Goal: Task Accomplishment & Management: Manage account settings

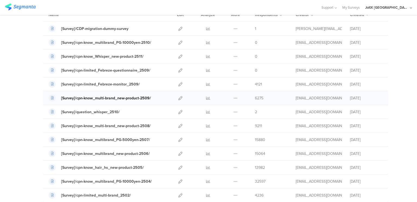
scroll to position [51, 0]
click at [133, 140] on div "[Survey]/cpn-know_multibrand_PG-5000yen-2507/" at bounding box center [105, 139] width 89 height 6
click at [179, 137] on icon at bounding box center [181, 139] width 4 height 4
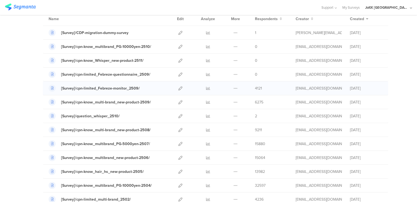
scroll to position [49, 0]
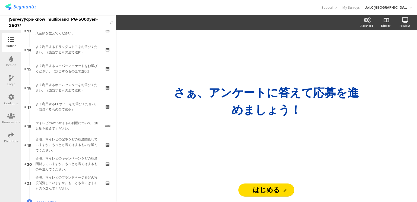
scroll to position [300, 0]
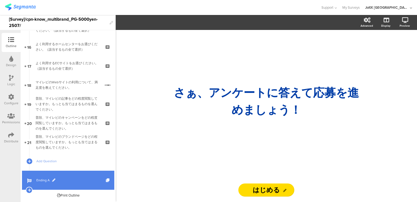
click at [41, 178] on span "Ending A" at bounding box center [71, 179] width 70 height 5
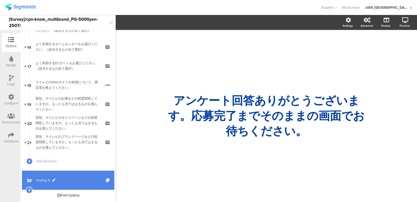
click at [42, 177] on span "Ending A" at bounding box center [71, 179] width 70 height 5
drag, startPoint x: 39, startPoint y: 178, endPoint x: 36, endPoint y: 182, distance: 4.5
click at [36, 182] on link "Ending A" at bounding box center [68, 179] width 92 height 19
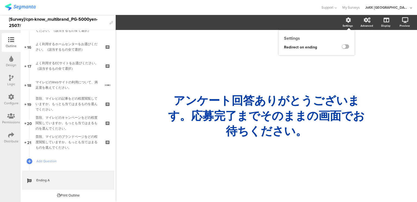
click at [344, 46] on label at bounding box center [345, 46] width 7 height 4
click at [0, 0] on input "checkbox" at bounding box center [0, 0] width 0 height 0
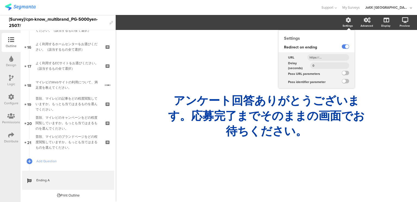
click at [327, 56] on input "text" at bounding box center [329, 57] width 42 height 7
click at [323, 57] on input "text" at bounding box center [329, 57] width 42 height 7
click at [344, 73] on label at bounding box center [345, 73] width 7 height 4
click at [0, 0] on input "checkbox" at bounding box center [0, 0] width 0 height 0
click at [344, 73] on label at bounding box center [345, 73] width 7 height 4
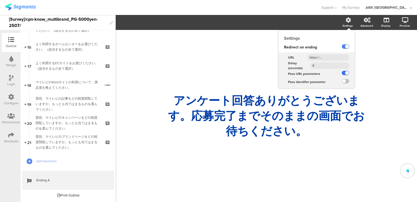
click at [0, 0] on input "checkbox" at bounding box center [0, 0] width 0 height 0
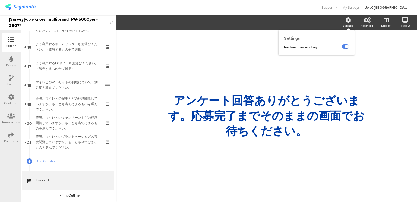
click at [348, 23] on div "Settings" at bounding box center [350, 23] width 19 height 14
click at [347, 47] on label at bounding box center [345, 46] width 7 height 4
click at [0, 0] on input "checkbox" at bounding box center [0, 0] width 0 height 0
click at [347, 47] on label at bounding box center [345, 46] width 7 height 4
click at [0, 0] on input "checkbox" at bounding box center [0, 0] width 0 height 0
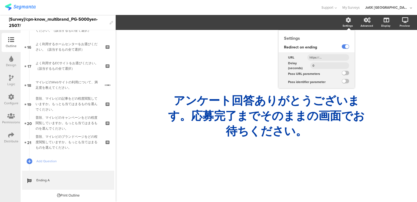
click at [327, 55] on input "text" at bounding box center [329, 57] width 42 height 7
click at [328, 56] on input "text" at bounding box center [329, 57] width 42 height 7
paste input "[URL][DOMAIN_NAME]"
type input "[URL][DOMAIN_NAME]"
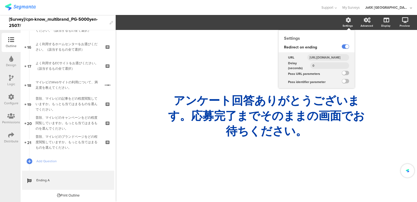
scroll to position [0, 0]
click at [323, 67] on input "0" at bounding box center [330, 65] width 39 height 7
type input "1"
type input "2"
click at [324, 75] on div "Pass URL parameters" at bounding box center [307, 74] width 56 height 8
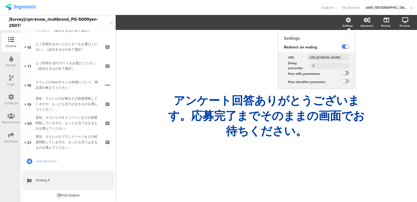
click at [347, 72] on label at bounding box center [345, 73] width 7 height 4
click at [0, 0] on input "checkbox" at bounding box center [0, 0] width 0 height 0
click at [346, 82] on label at bounding box center [345, 81] width 7 height 4
click at [0, 0] on input "checkbox" at bounding box center [0, 0] width 0 height 0
click at [333, 58] on input "[URL][DOMAIN_NAME]" at bounding box center [329, 57] width 42 height 7
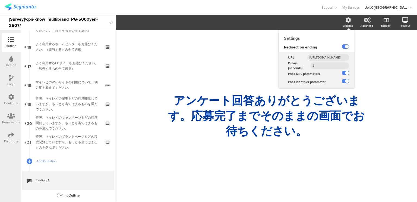
scroll to position [0, 68]
click at [330, 58] on input "[URL][DOMAIN_NAME]" at bounding box center [329, 57] width 42 height 7
click at [320, 66] on input "2" at bounding box center [330, 65] width 39 height 7
click at [343, 71] on label at bounding box center [345, 73] width 7 height 4
click at [0, 0] on input "checkbox" at bounding box center [0, 0] width 0 height 0
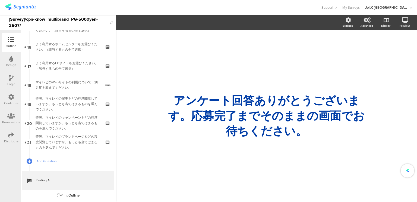
click at [329, 79] on div "/ アンケート回答ありがとうございます。応募完了までそのままの画面でお待ちください。 アンケート回答ありがとうございます。応募完了までそのままの画面でお待ちく…" at bounding box center [266, 113] width 228 height 166
click at [314, 46] on span "Redirect on ending" at bounding box center [300, 47] width 33 height 6
click at [296, 36] on div "Settings" at bounding box center [317, 38] width 76 height 6
click at [352, 23] on div "Settings" at bounding box center [350, 23] width 19 height 14
click at [347, 21] on icon at bounding box center [348, 19] width 5 height 5
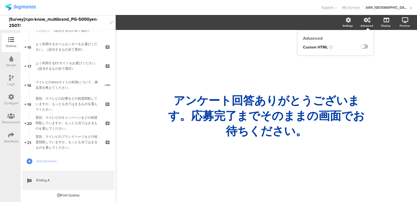
click at [362, 23] on div "Advanced" at bounding box center [369, 23] width 19 height 14
click at [346, 20] on icon at bounding box center [348, 19] width 5 height 5
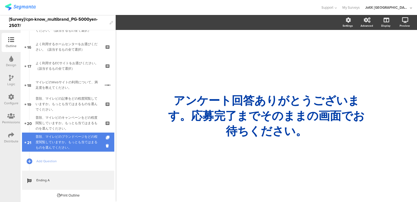
click at [80, 141] on div "普段、マイレピのブランドページをどの程度閲覧していますか。もっとも当てはまるものを選んでください。" at bounding box center [68, 142] width 65 height 16
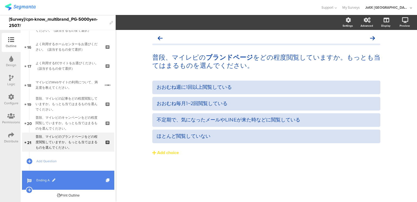
click at [52, 175] on link "Ending A" at bounding box center [68, 179] width 92 height 19
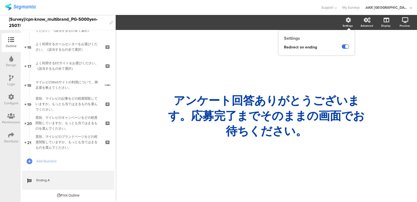
click at [345, 46] on label at bounding box center [345, 46] width 7 height 4
click at [0, 0] on input "checkbox" at bounding box center [0, 0] width 0 height 0
click at [345, 46] on label at bounding box center [345, 46] width 7 height 4
click at [0, 0] on input "checkbox" at bounding box center [0, 0] width 0 height 0
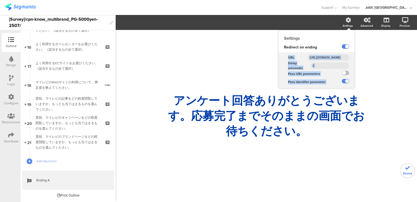
click at [332, 66] on input "2" at bounding box center [330, 65] width 39 height 7
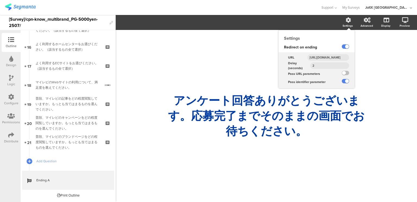
click at [332, 66] on input "2" at bounding box center [330, 65] width 39 height 7
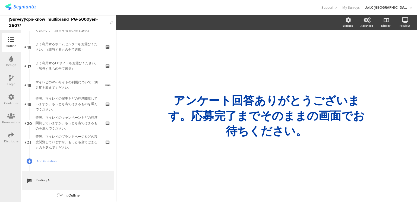
click at [252, 60] on div "/ アンケート回答ありがとうございます。応募完了までそのままの画面でお待ちください。 アンケート回答ありがとうございます。応募完了までそのままの画面でお待ちく…" at bounding box center [266, 113] width 228 height 166
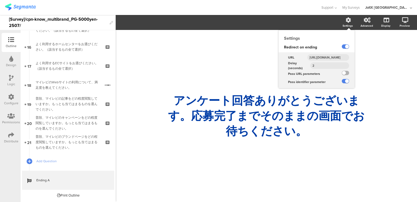
click at [344, 73] on label at bounding box center [345, 73] width 7 height 4
click at [0, 0] on input "checkbox" at bounding box center [0, 0] width 0 height 0
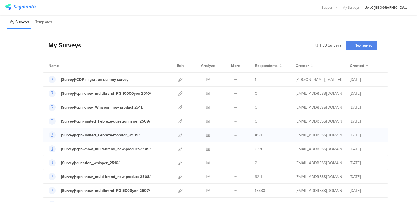
click at [139, 129] on div "[Survey]/cpn-limited_Febreze-monitor_2509/ Duplicate" at bounding box center [216, 135] width 346 height 14
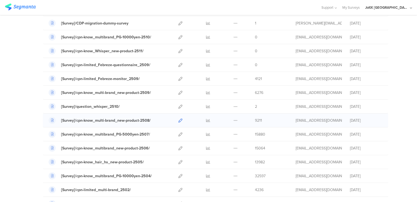
scroll to position [57, 0]
